Goal: Information Seeking & Learning: Learn about a topic

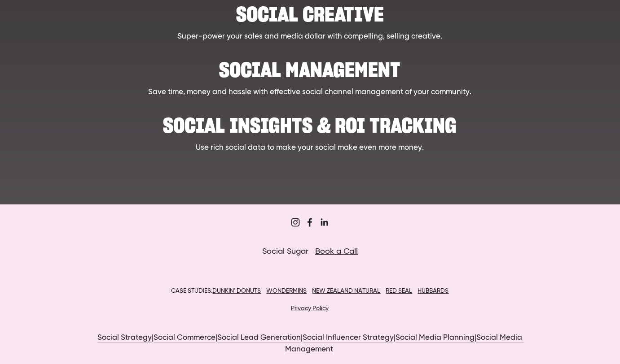
scroll to position [456, 0]
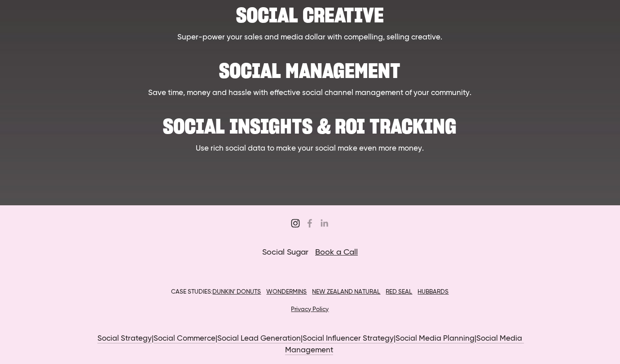
click at [293, 227] on use "Sugar&Partners" at bounding box center [295, 223] width 9 height 9
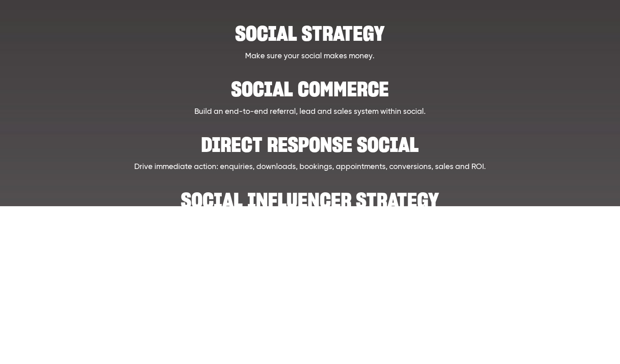
scroll to position [0, 0]
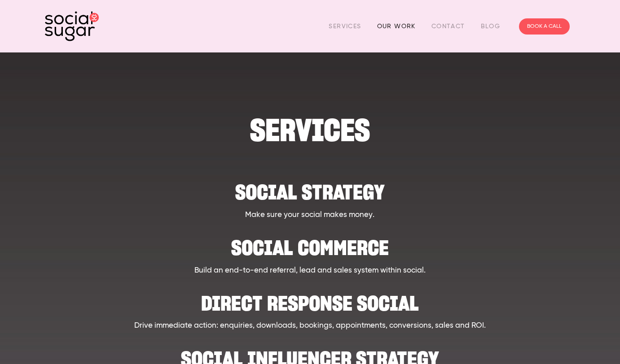
click at [412, 24] on link "Our Work" at bounding box center [396, 26] width 39 height 14
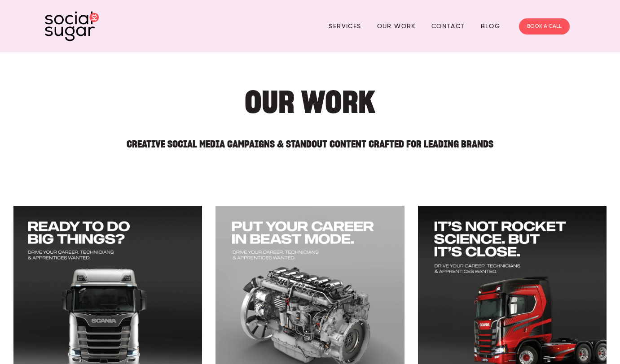
click at [84, 29] on img at bounding box center [72, 26] width 54 height 30
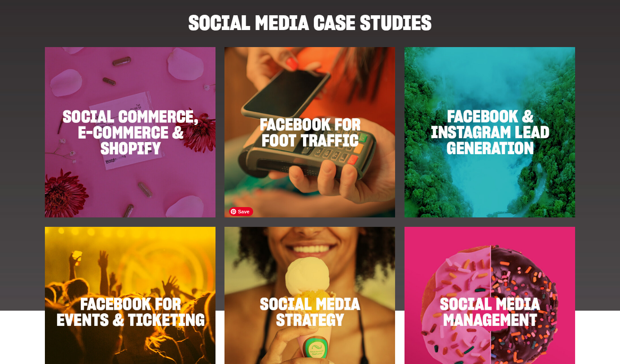
scroll to position [1079, 0]
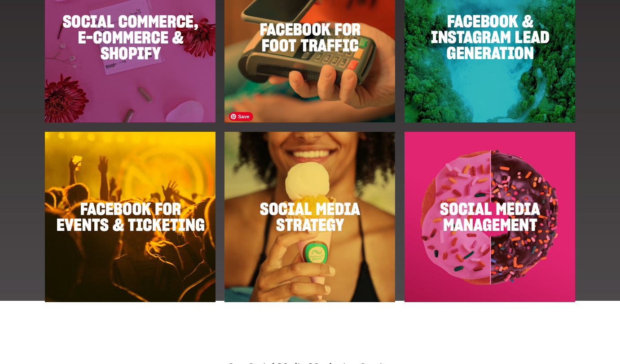
click at [324, 164] on img at bounding box center [309, 217] width 171 height 171
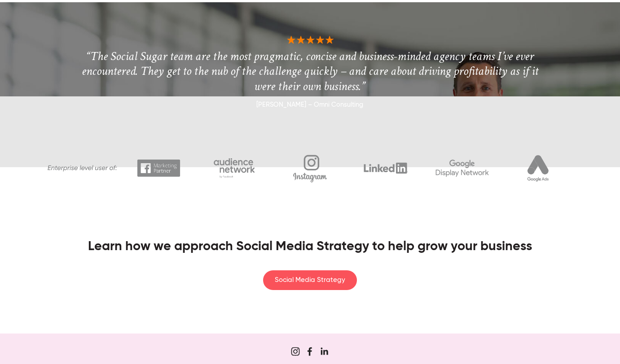
scroll to position [1234, 0]
